Goal: Task Accomplishment & Management: Use online tool/utility

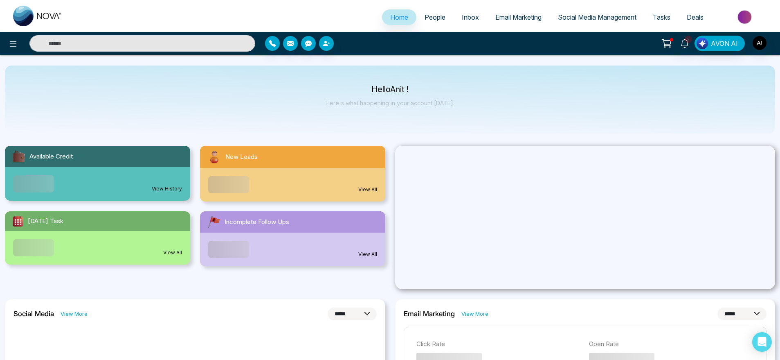
select select "*"
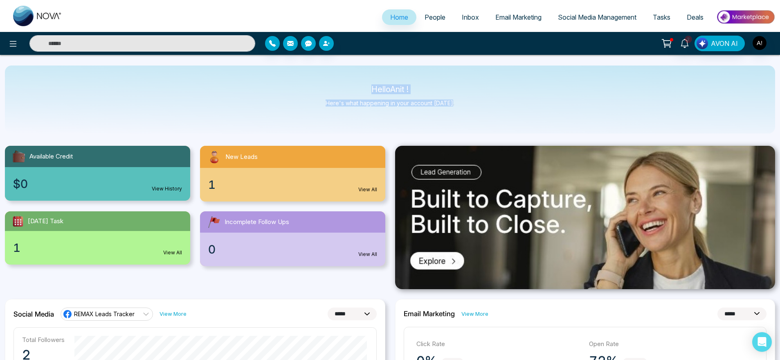
drag, startPoint x: 356, startPoint y: 87, endPoint x: 489, endPoint y: 104, distance: 134.5
click at [489, 104] on div "Hello Anit ! Here's what happening in your account [DATE]." at bounding box center [390, 99] width 771 height 68
drag, startPoint x: 474, startPoint y: 104, endPoint x: 334, endPoint y: 81, distance: 142.3
click at [334, 81] on div "Hello Anit ! Here's what happening in your account [DATE]." at bounding box center [390, 99] width 771 height 68
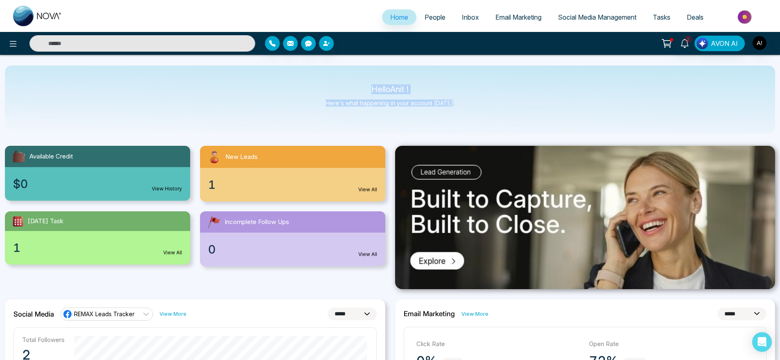
click at [334, 81] on div "Hello Anit ! Here's what happening in your account [DATE]." at bounding box center [390, 99] width 771 height 68
click at [12, 42] on icon at bounding box center [13, 44] width 10 height 10
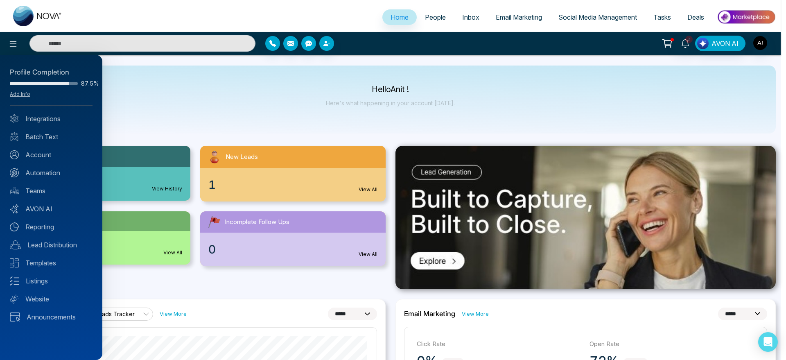
click at [267, 109] on div at bounding box center [393, 180] width 786 height 360
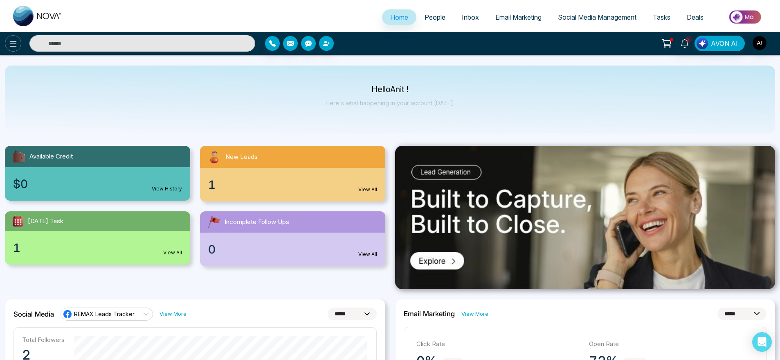
click at [12, 43] on icon at bounding box center [13, 44] width 10 height 10
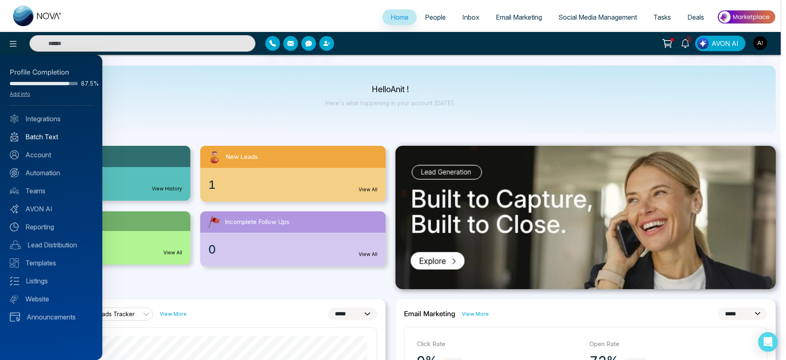
click at [61, 133] on link "Batch Text" at bounding box center [51, 137] width 83 height 10
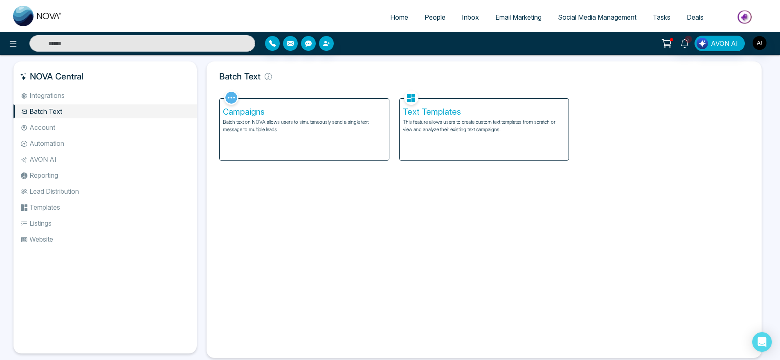
click at [469, 137] on div "Text Templates This feature allows users to create custom text templates from s…" at bounding box center [484, 129] width 169 height 61
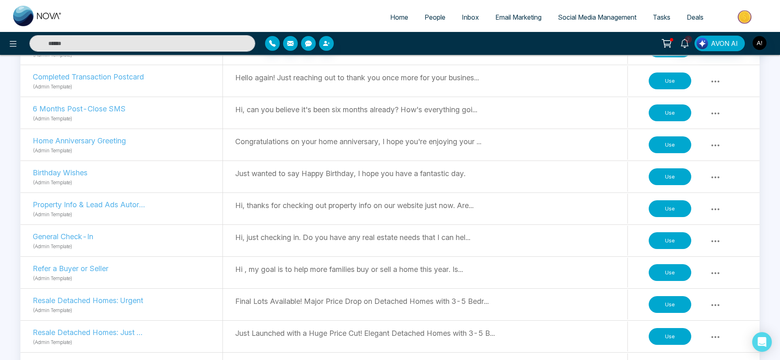
scroll to position [547, 0]
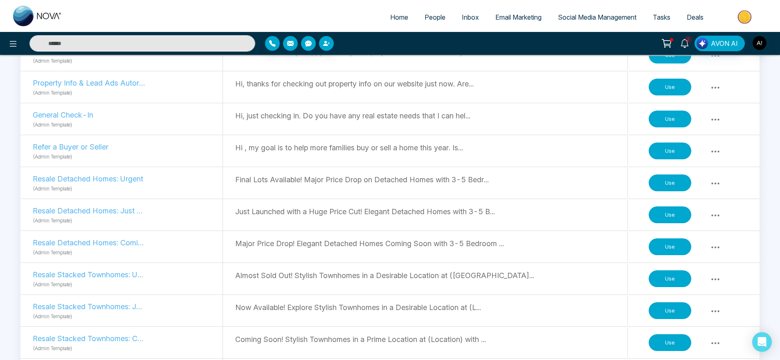
click at [678, 184] on button "Use" at bounding box center [670, 182] width 43 height 17
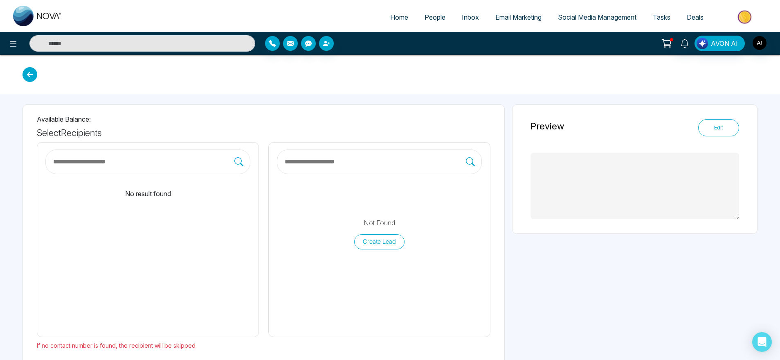
type textarea "**********"
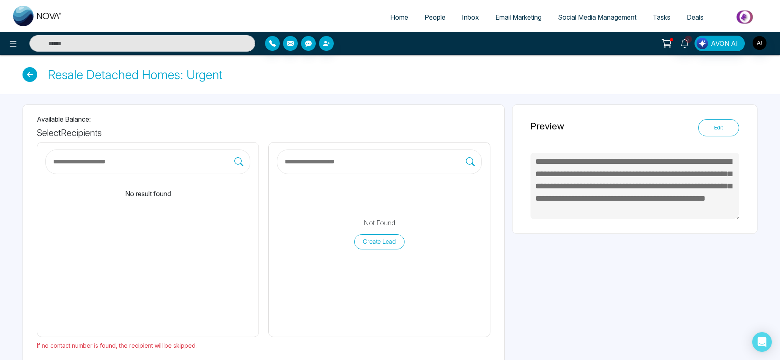
scroll to position [22, 0]
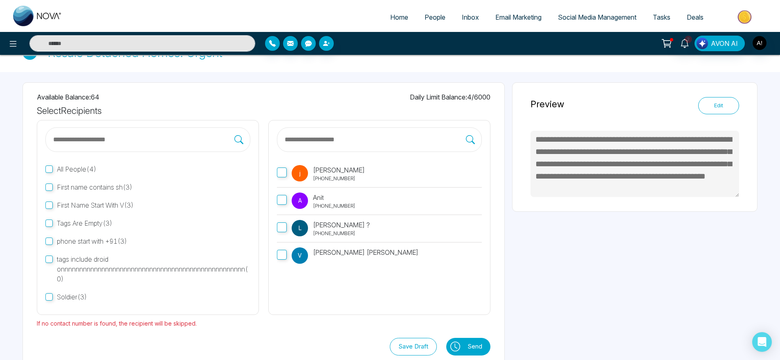
click at [310, 211] on label "A Anit [PHONE_NUMBER]" at bounding box center [379, 200] width 205 height 27
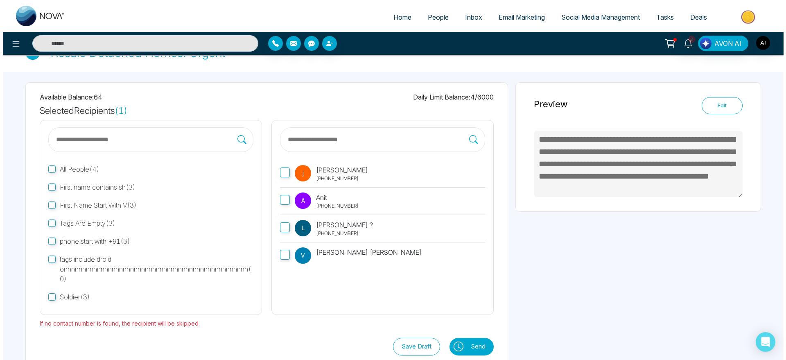
scroll to position [38, 0]
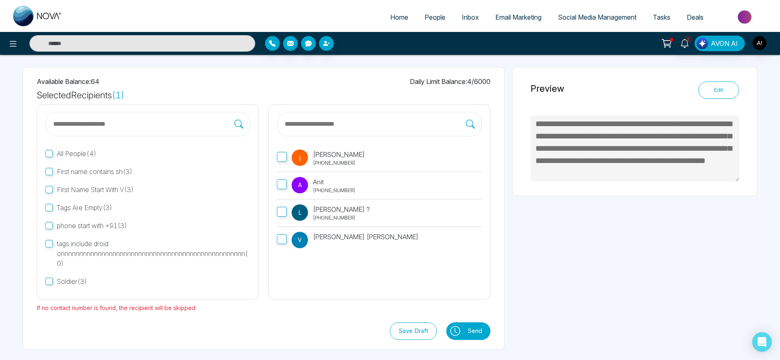
click at [453, 331] on icon at bounding box center [456, 331] width 10 height 10
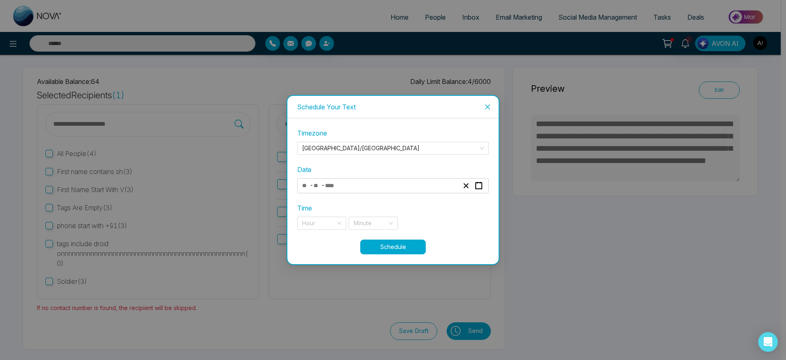
click at [425, 192] on div "- -" at bounding box center [393, 185] width 192 height 15
click at [374, 184] on div "- -" at bounding box center [380, 185] width 159 height 11
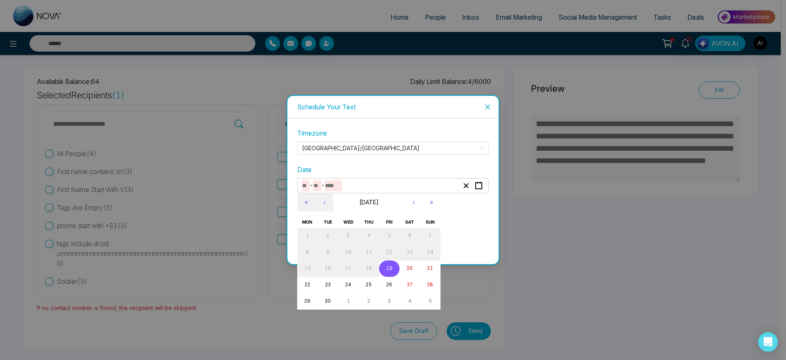
click at [390, 263] on button "19" at bounding box center [389, 268] width 20 height 16
type input "*"
type input "**"
type input "****"
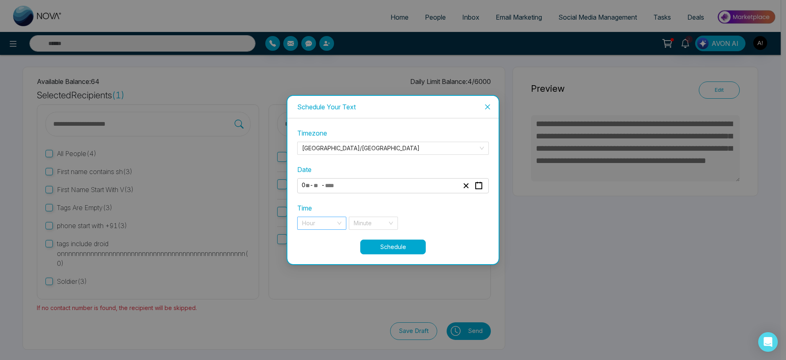
click at [338, 219] on div "Hour" at bounding box center [321, 222] width 49 height 13
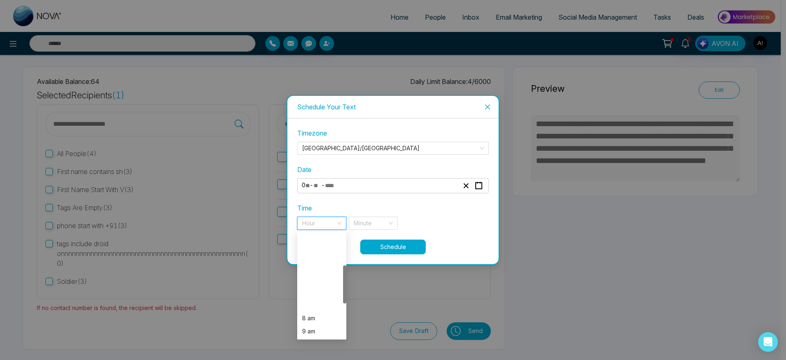
scroll to position [183, 0]
click at [316, 281] on div "7 pm" at bounding box center [321, 278] width 39 height 9
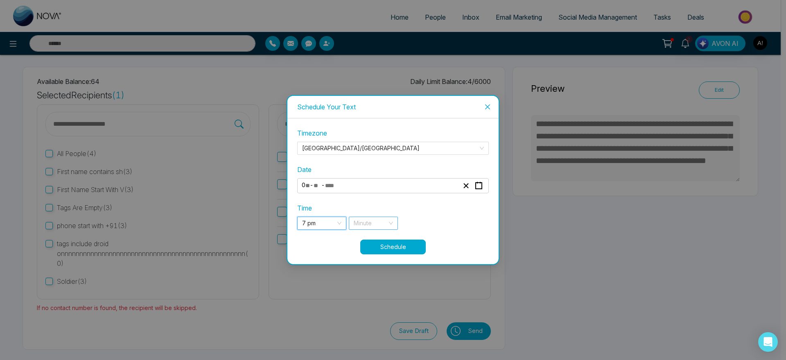
click at [381, 221] on input "search" at bounding box center [371, 223] width 34 height 12
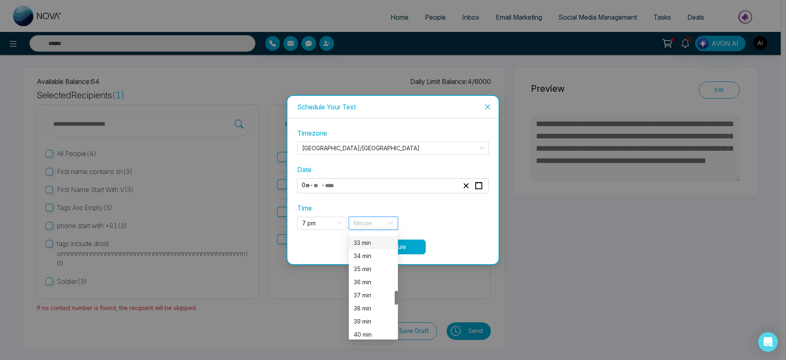
scroll to position [431, 0]
click at [370, 297] on div "37 min" at bounding box center [373, 292] width 49 height 13
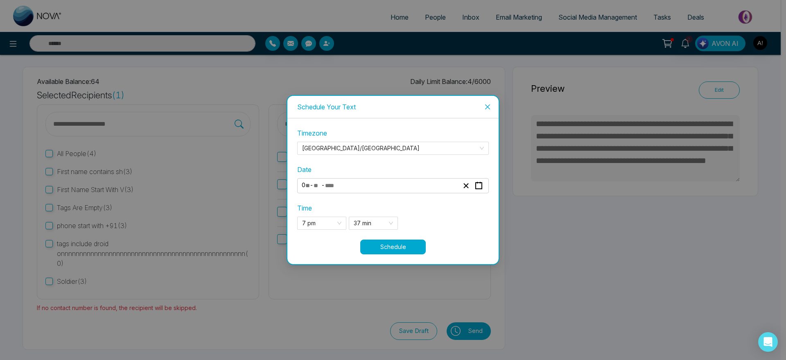
click at [412, 246] on button "Schedule" at bounding box center [392, 246] width 65 height 15
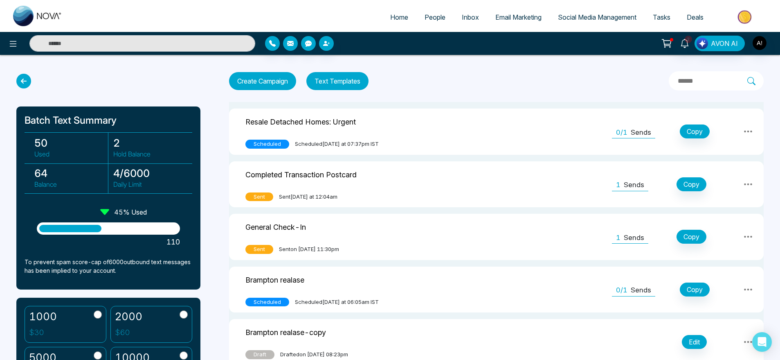
click at [390, 16] on span "Home" at bounding box center [399, 17] width 18 height 8
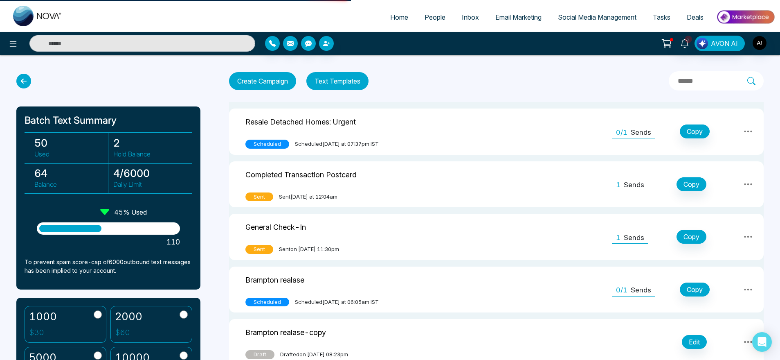
select select "*"
